Goal: Information Seeking & Learning: Learn about a topic

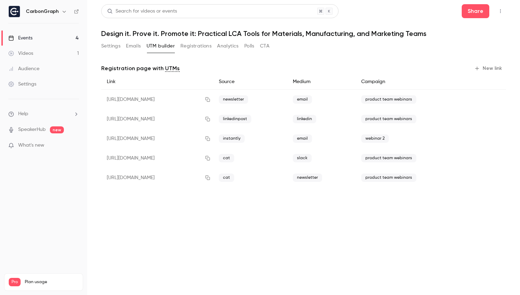
click at [24, 36] on div "Events" at bounding box center [20, 38] width 24 height 7
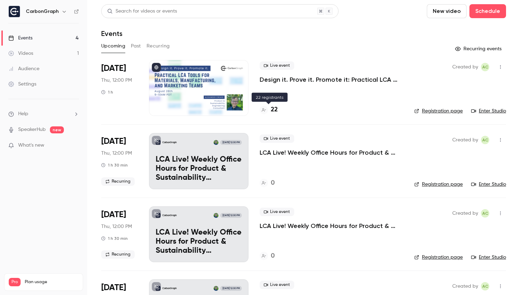
click at [271, 109] on h4 "22" at bounding box center [274, 109] width 7 height 9
